Goal: Find specific page/section: Find specific page/section

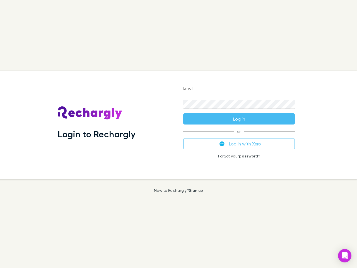
click at [179, 134] on div "Login to Rechargly" at bounding box center [116, 125] width 126 height 108
click at [239, 89] on input "Email" at bounding box center [239, 88] width 112 height 9
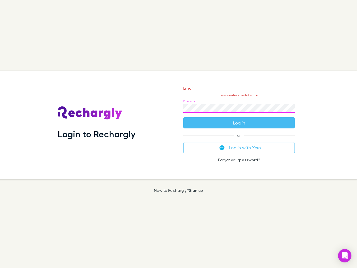
click at [239, 119] on form "Email Please enter a valid email. Password Log in" at bounding box center [239, 104] width 112 height 49
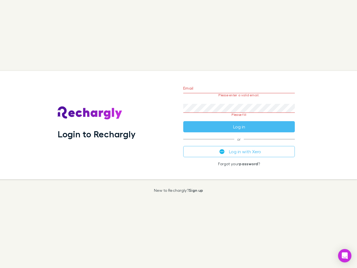
click at [239, 144] on div "Email Please enter a valid email. Password Please fill Log in or Log in with Xe…" at bounding box center [239, 125] width 121 height 108
click at [345, 256] on icon "Open Intercom Messenger" at bounding box center [345, 255] width 6 height 7
